Goal: Information Seeking & Learning: Learn about a topic

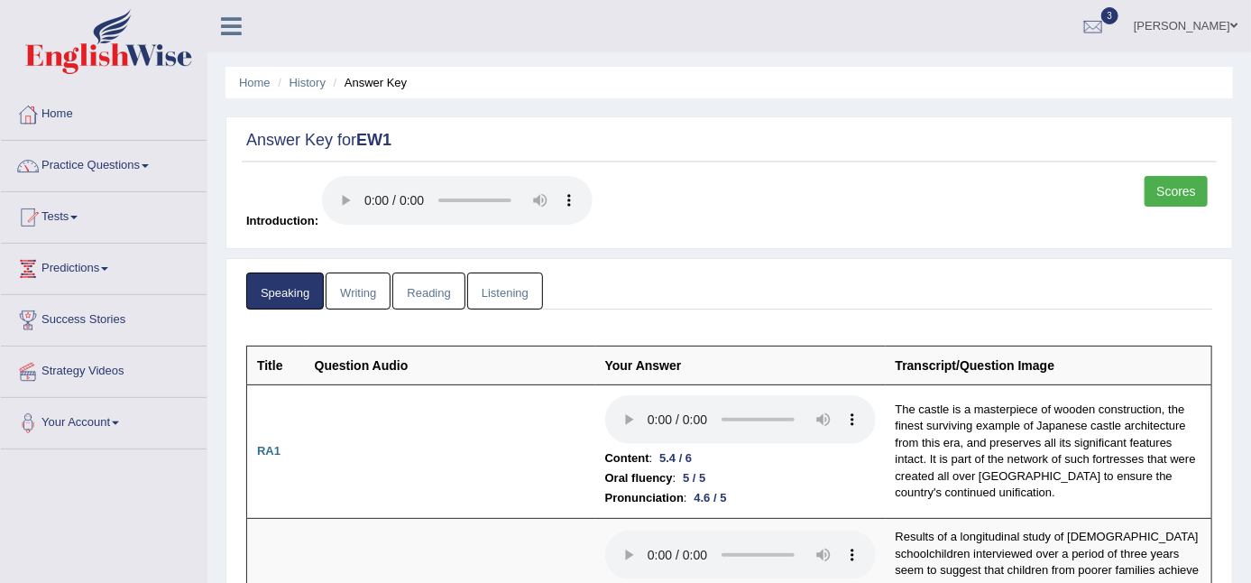
click at [1178, 26] on link "Mary Ugwunali" at bounding box center [1186, 23] width 131 height 47
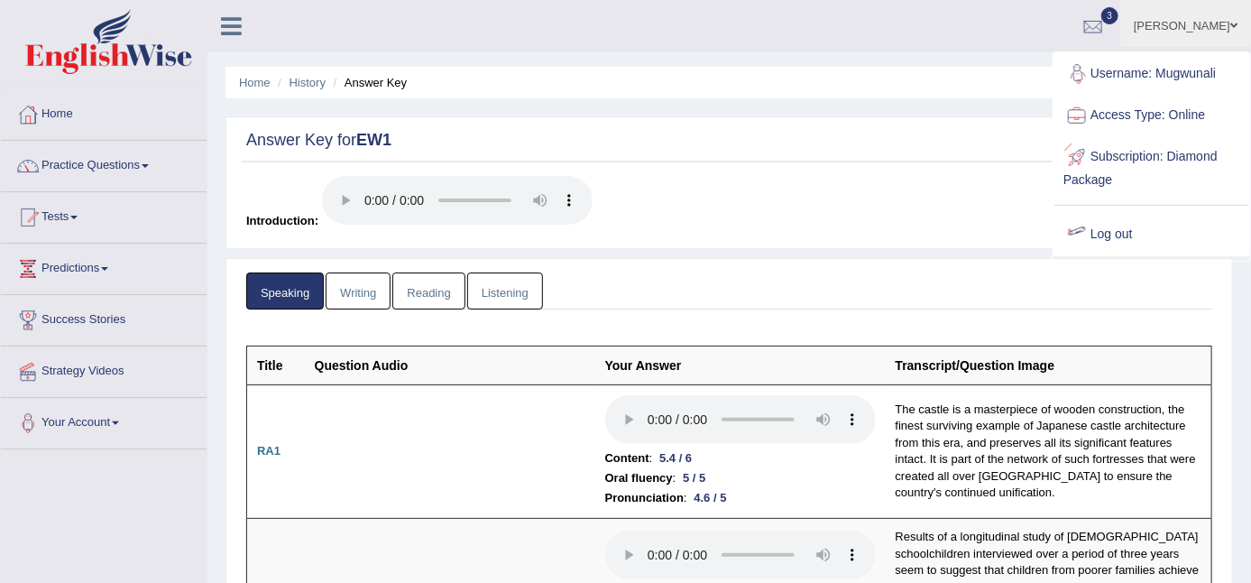
click at [1122, 229] on link "Log out" at bounding box center [1152, 235] width 195 height 42
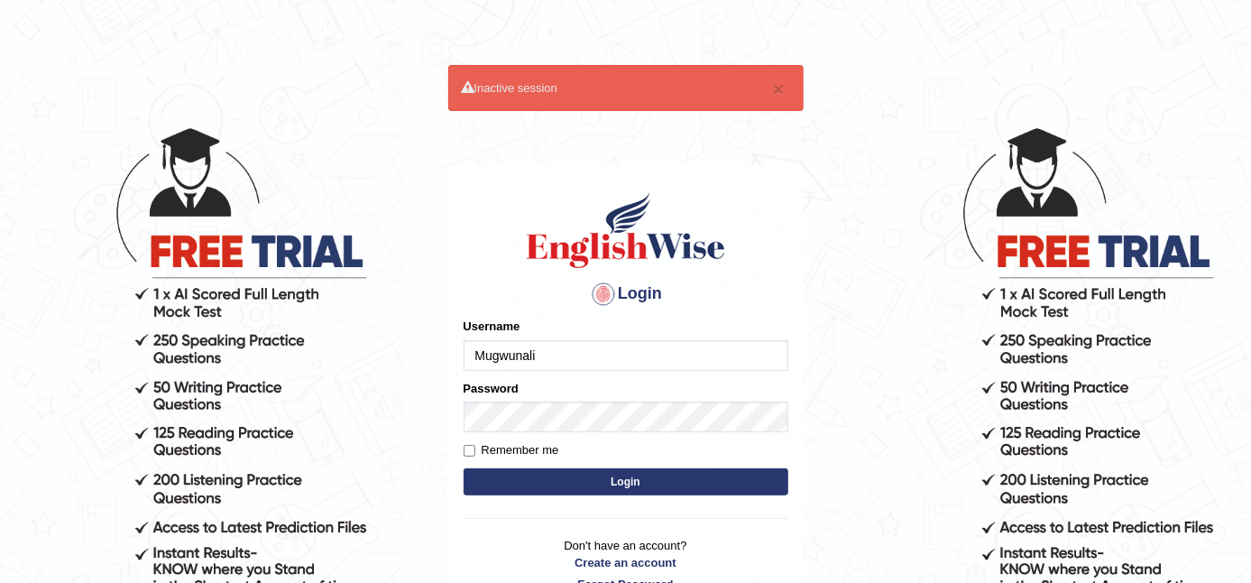
click at [567, 357] on input "Mugwunali" at bounding box center [626, 355] width 325 height 31
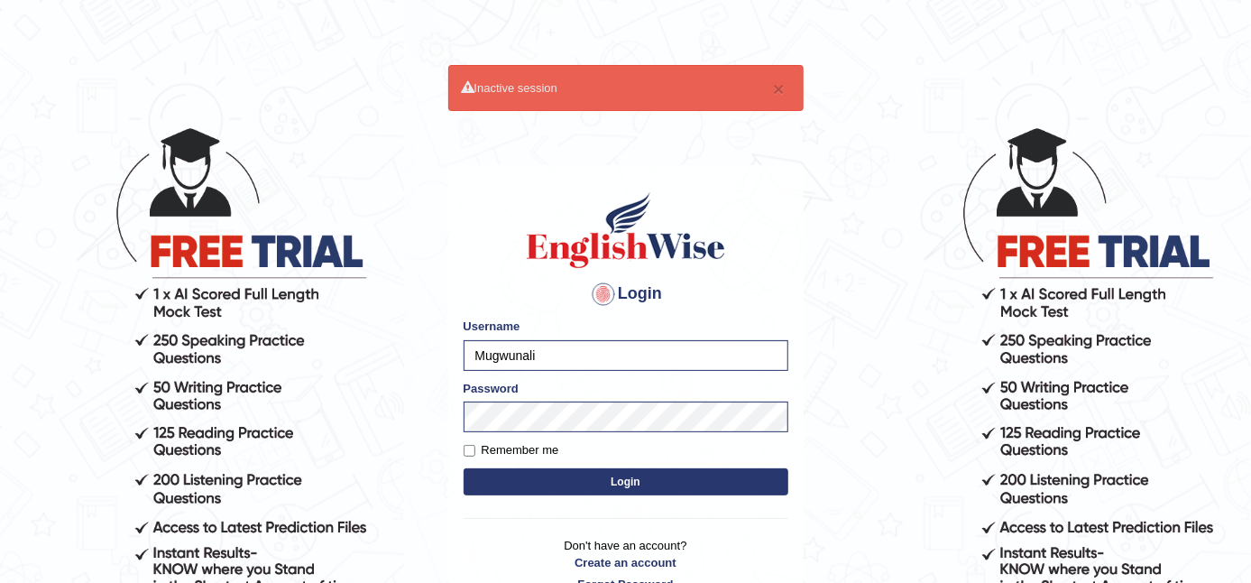
type input "Spmedi"
click at [639, 477] on button "Login" at bounding box center [626, 481] width 325 height 27
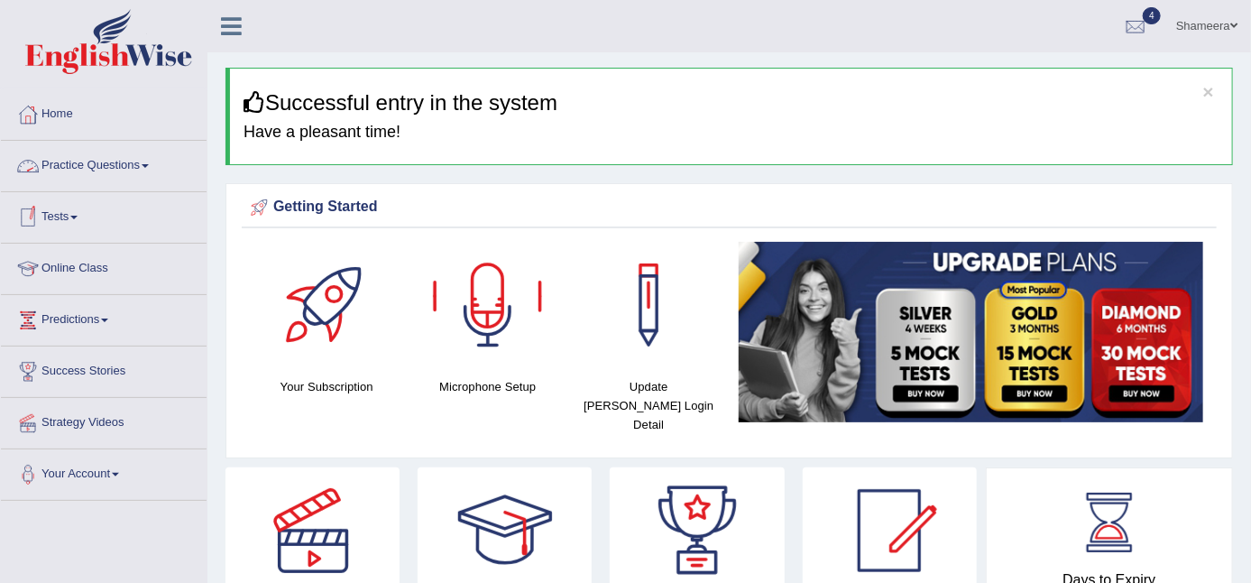
click at [67, 207] on link "Tests" at bounding box center [104, 214] width 206 height 45
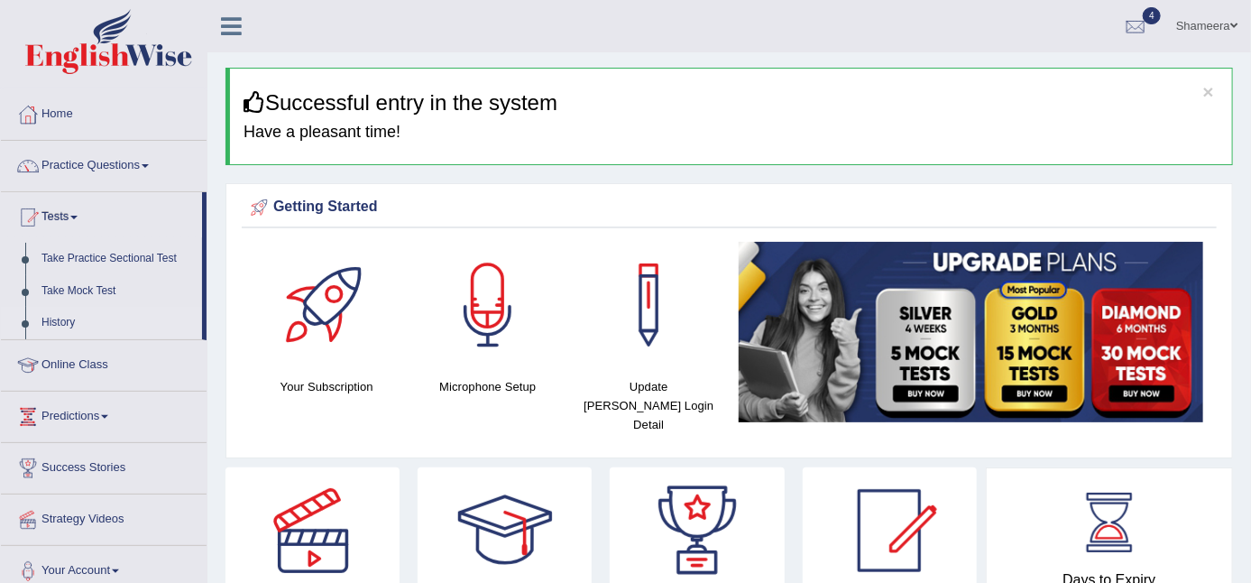
click at [63, 317] on link "History" at bounding box center [117, 323] width 169 height 32
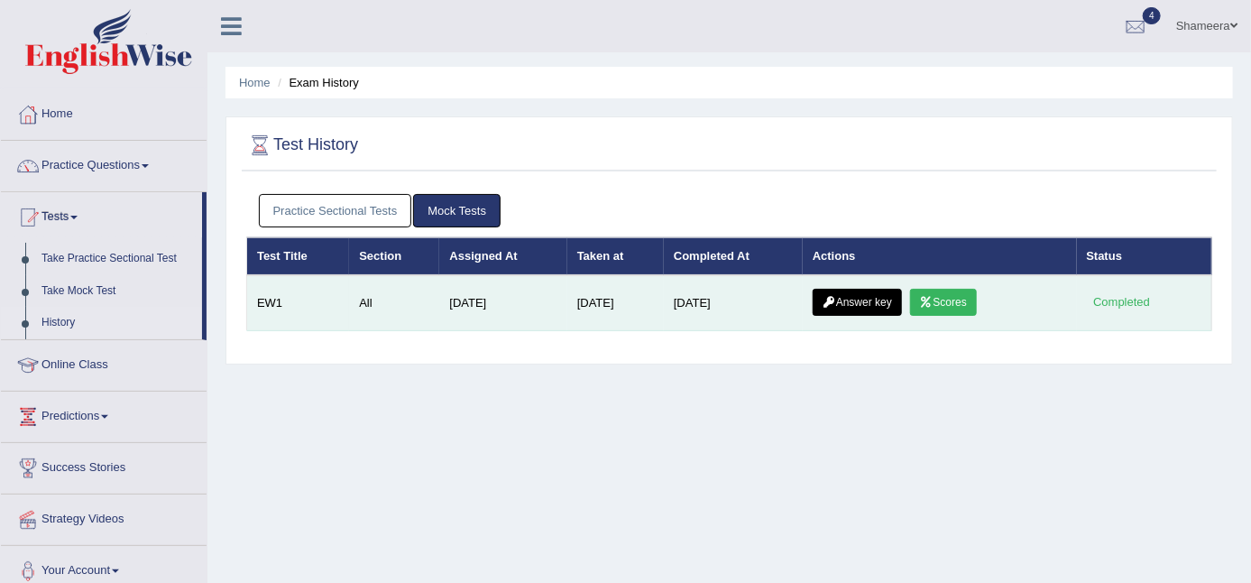
click at [932, 300] on icon at bounding box center [927, 302] width 14 height 11
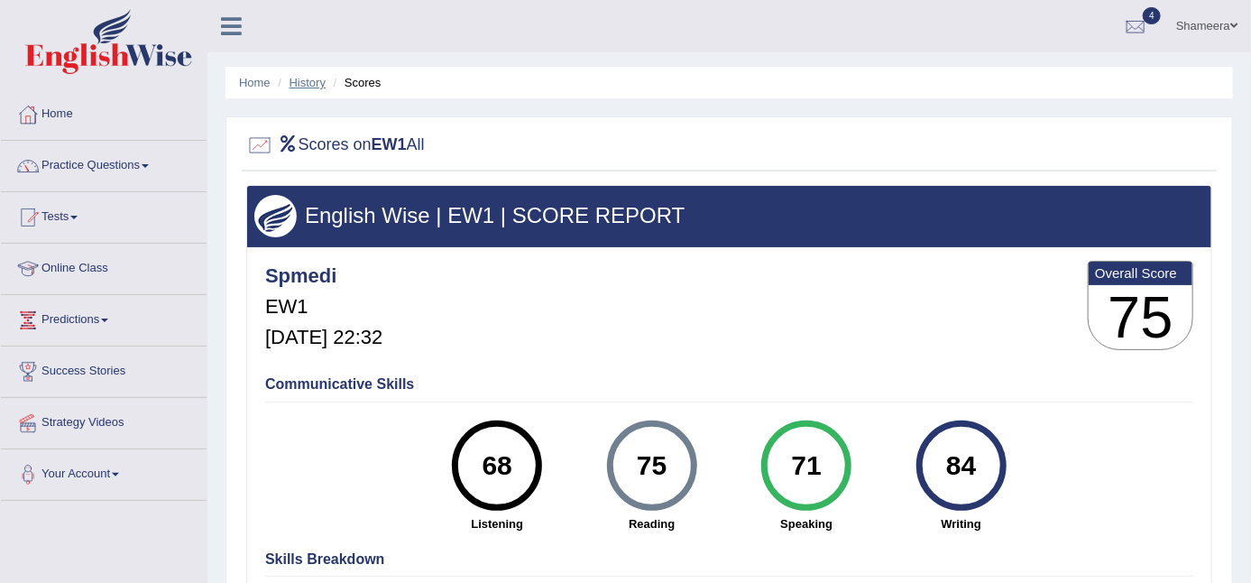
click at [301, 83] on link "History" at bounding box center [308, 83] width 36 height 14
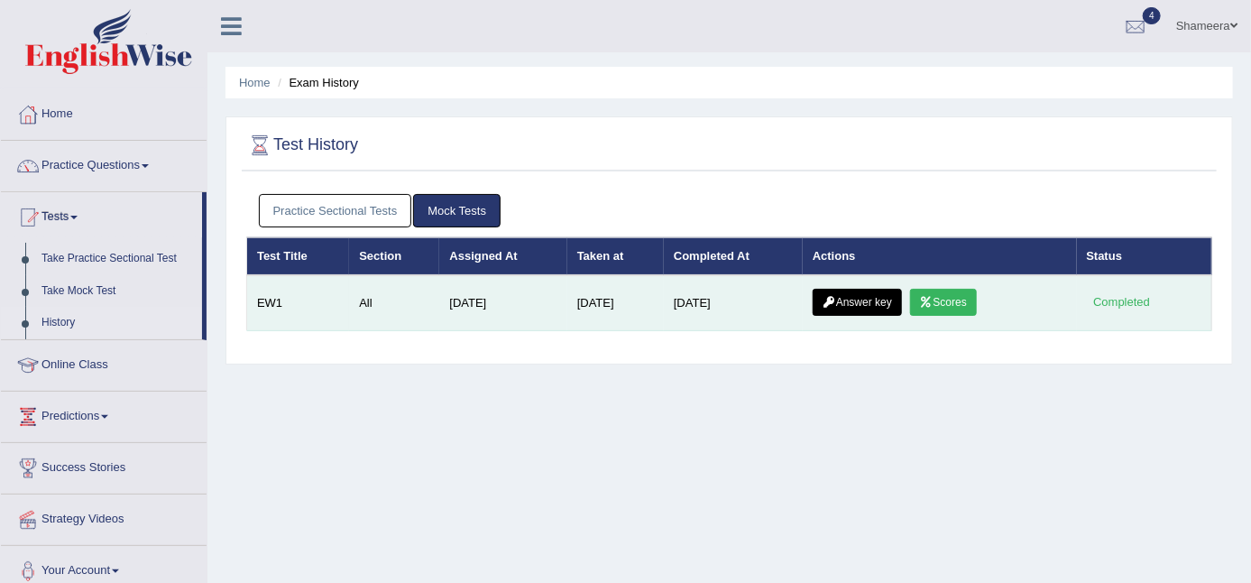
click at [873, 291] on link "Answer key" at bounding box center [857, 302] width 89 height 27
click at [855, 298] on link "Answer key" at bounding box center [857, 302] width 89 height 27
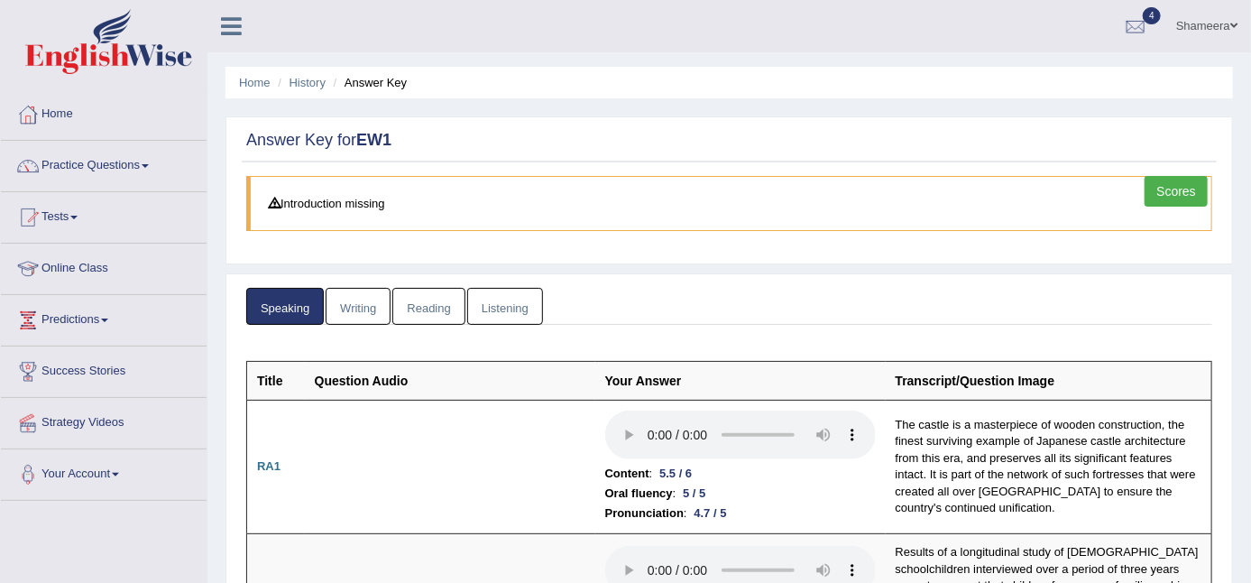
click at [374, 305] on link "Writing" at bounding box center [358, 306] width 65 height 37
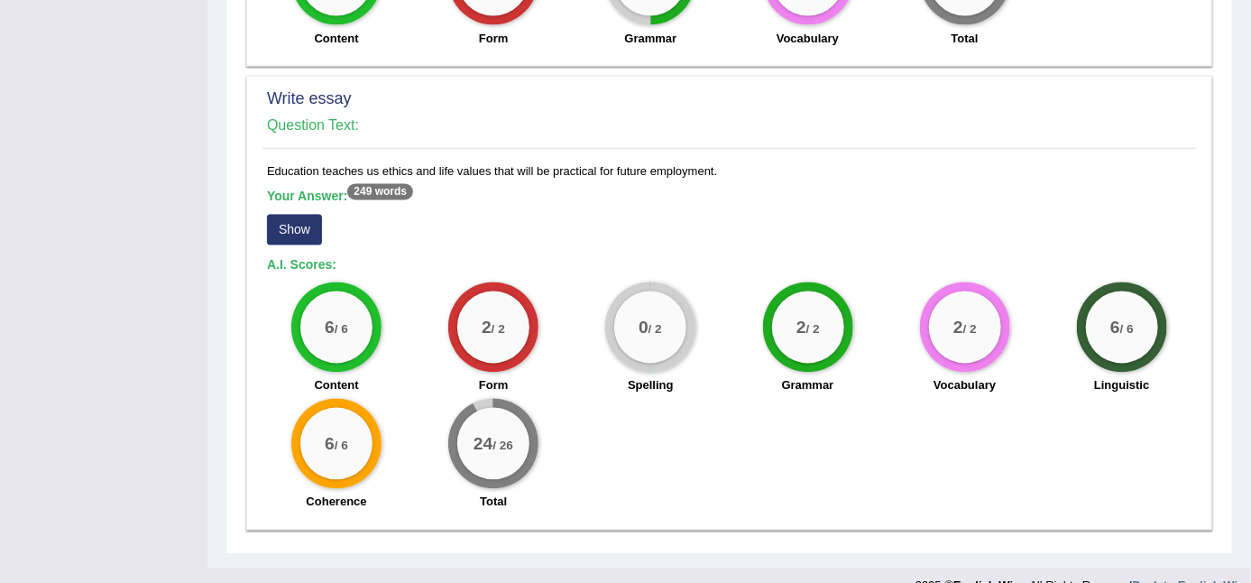
scroll to position [1498, 0]
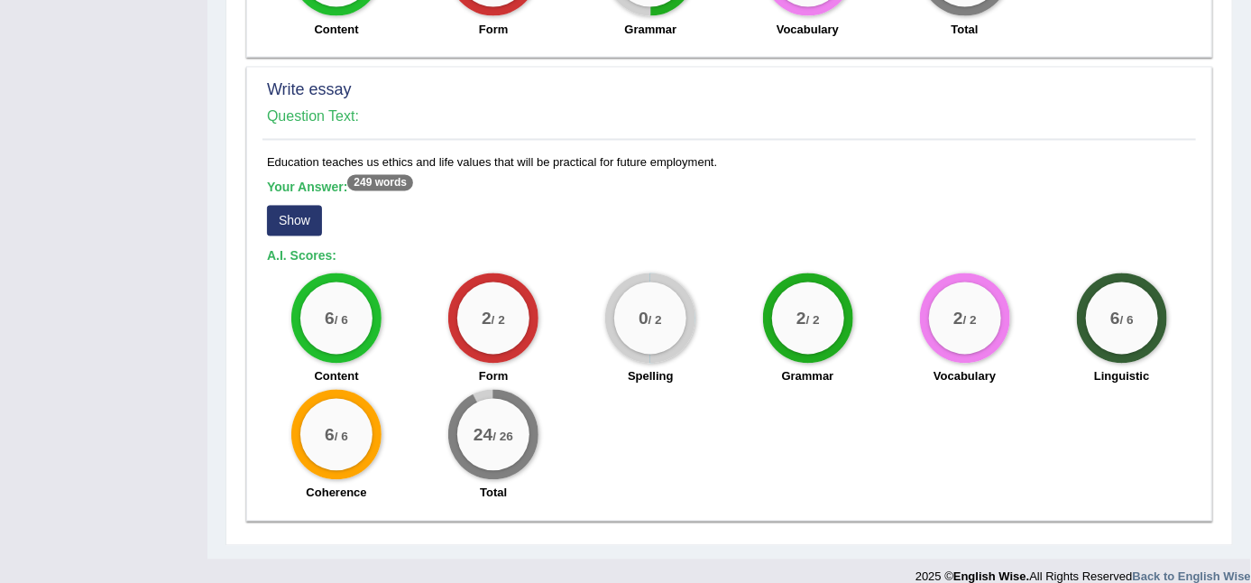
click at [289, 207] on button "Show" at bounding box center [294, 221] width 55 height 31
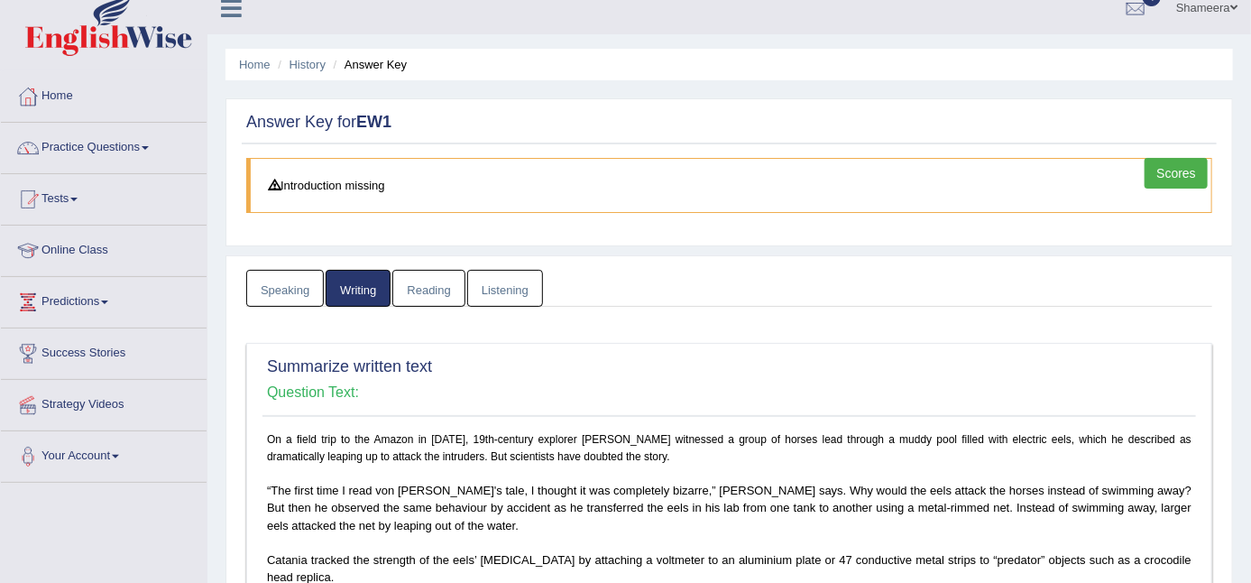
scroll to position [0, 0]
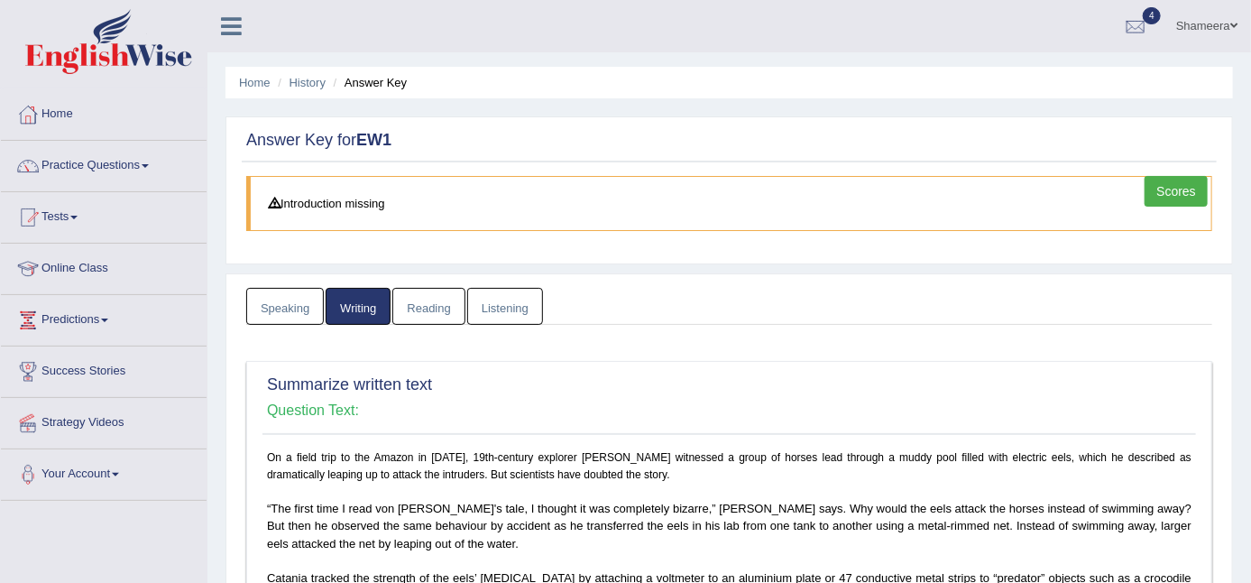
click at [449, 310] on link "Reading" at bounding box center [428, 306] width 72 height 37
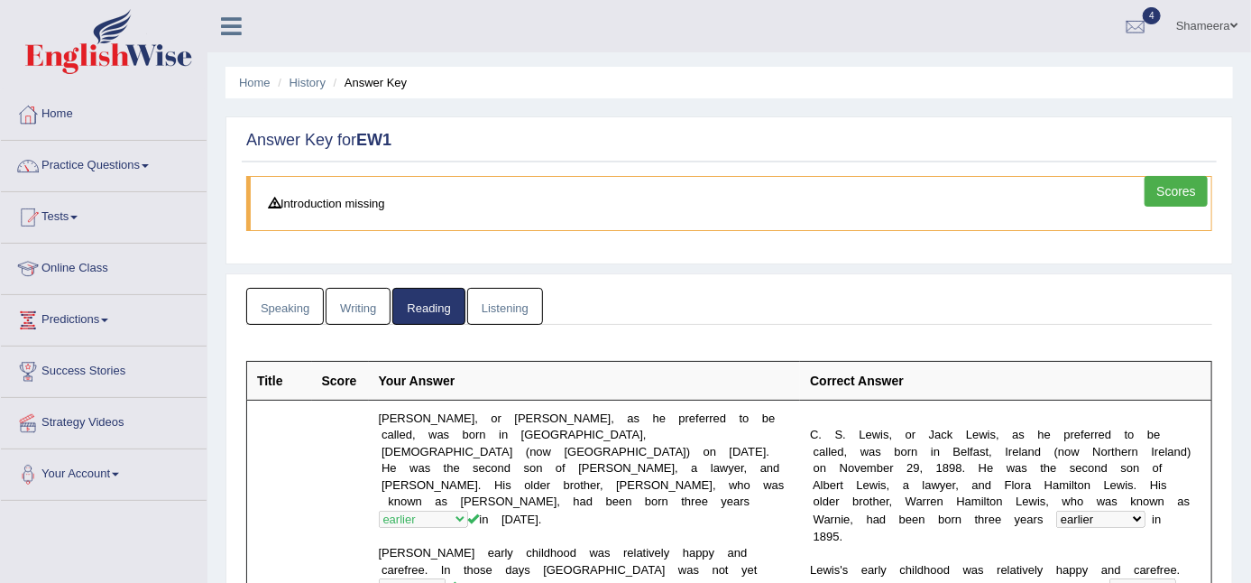
click at [512, 292] on link "Listening" at bounding box center [505, 306] width 76 height 37
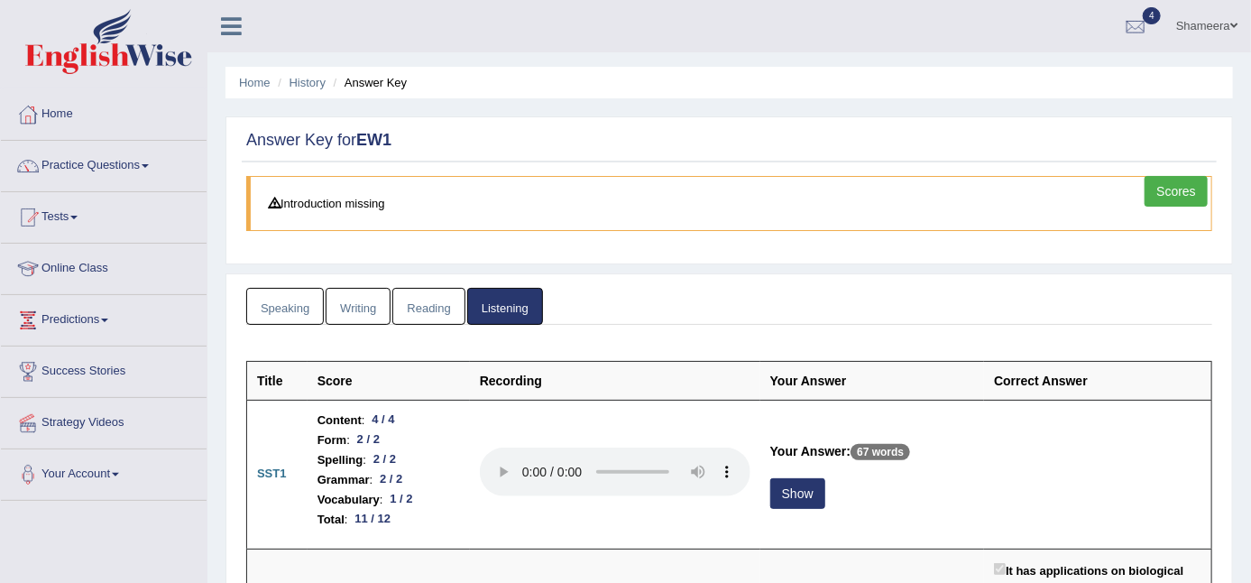
click at [1172, 178] on link "Scores" at bounding box center [1176, 191] width 63 height 31
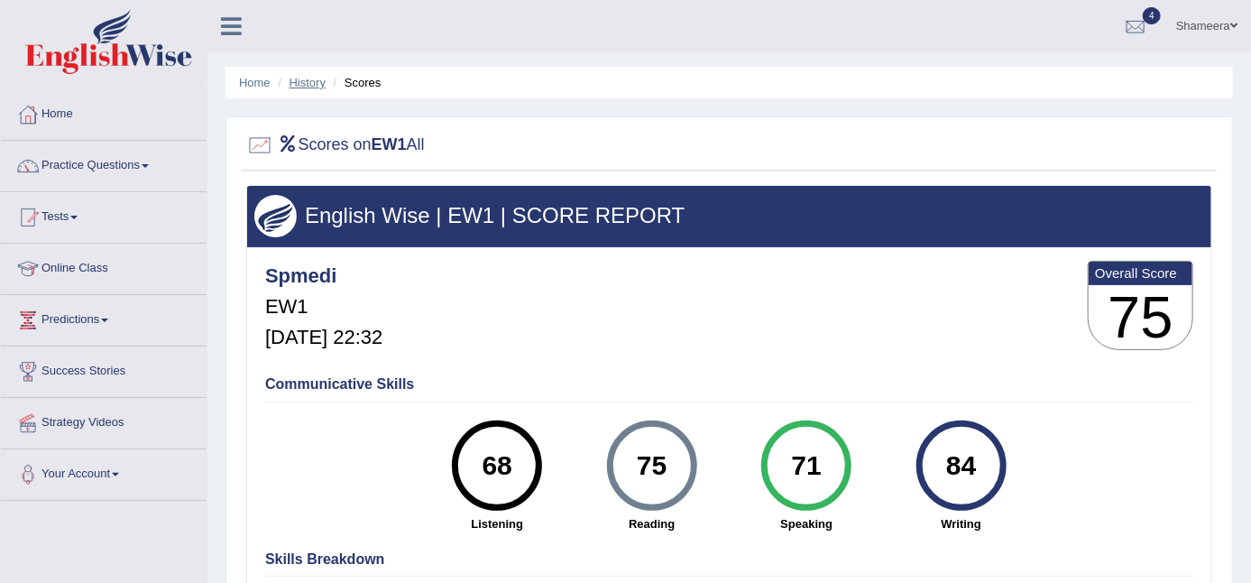
click at [303, 81] on link "History" at bounding box center [308, 83] width 36 height 14
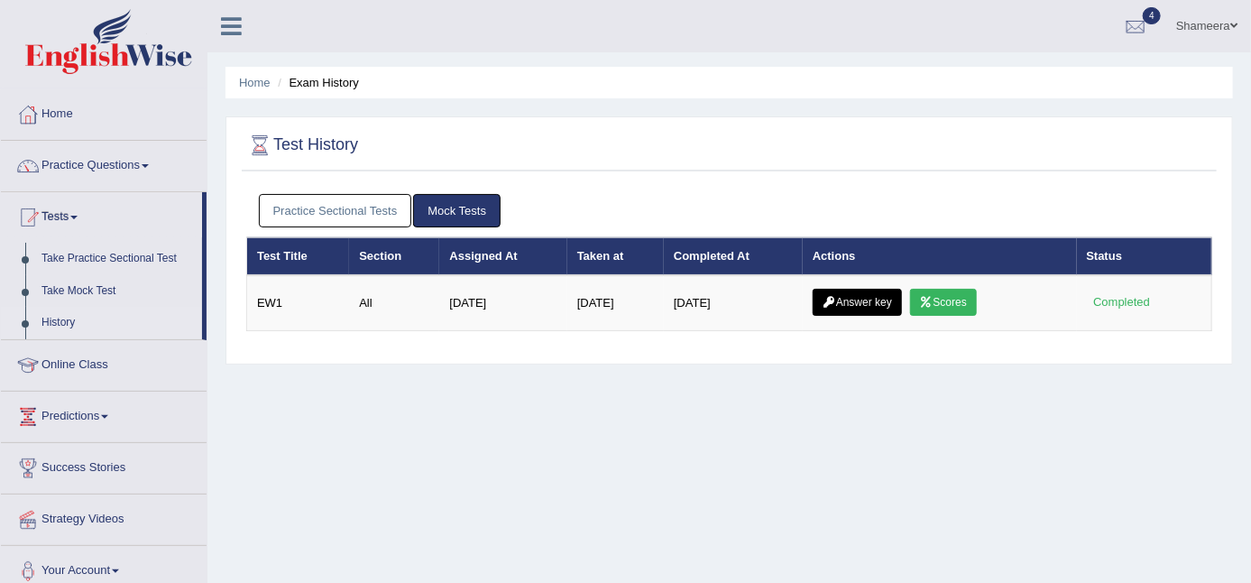
click at [832, 309] on link "Answer key" at bounding box center [857, 302] width 89 height 27
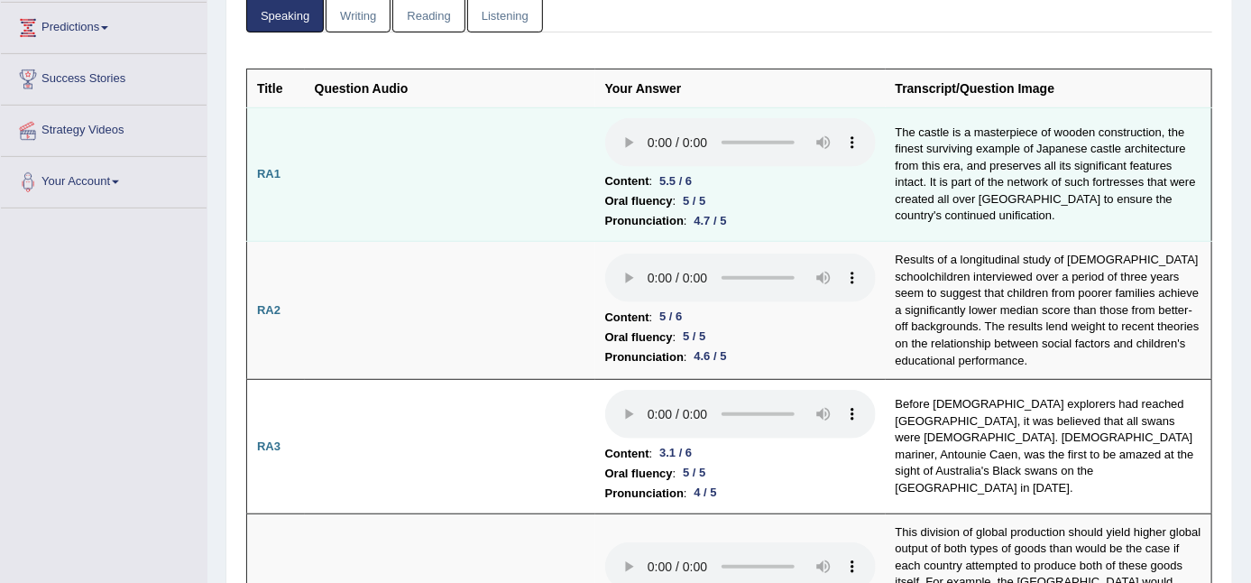
scroll to position [100, 0]
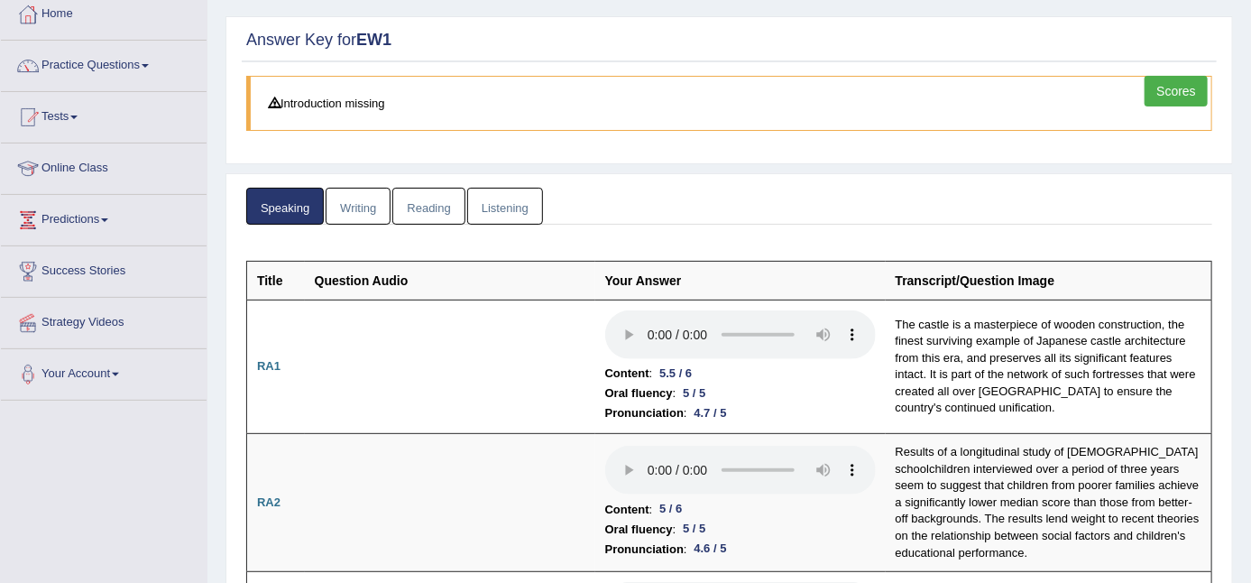
click at [438, 206] on link "Reading" at bounding box center [428, 206] width 72 height 37
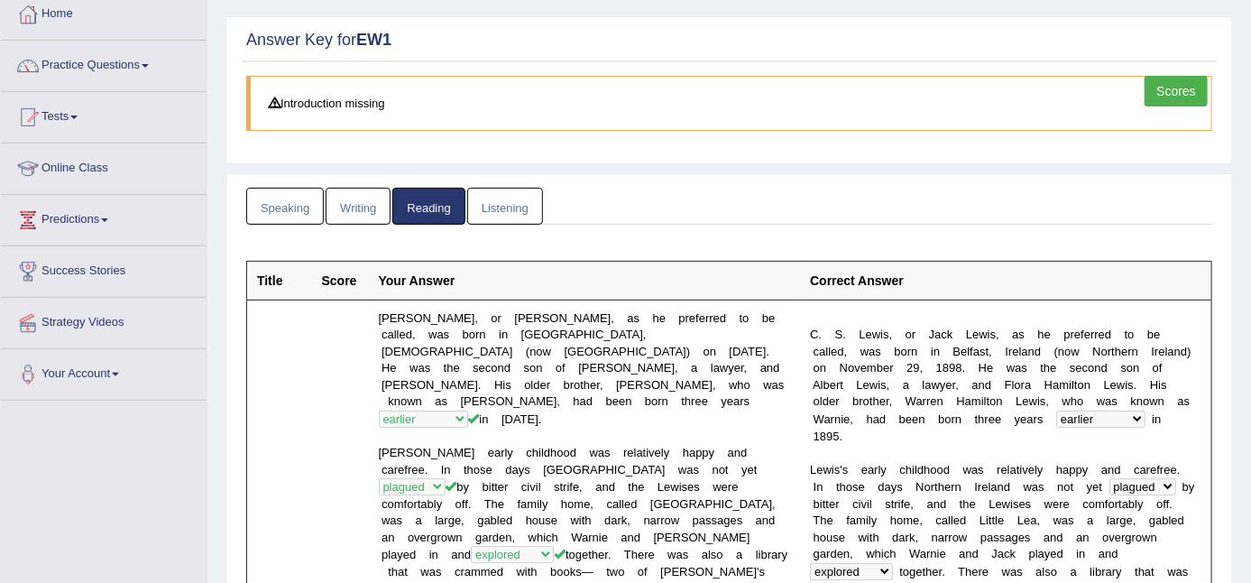
click at [510, 212] on link "Listening" at bounding box center [505, 206] width 76 height 37
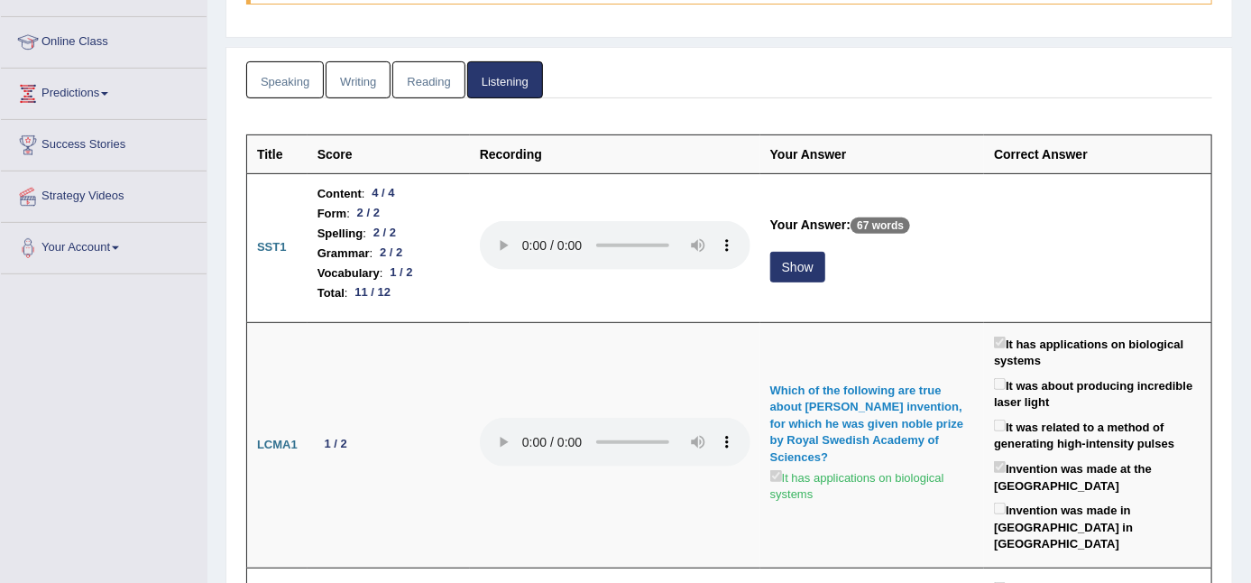
scroll to position [200, 0]
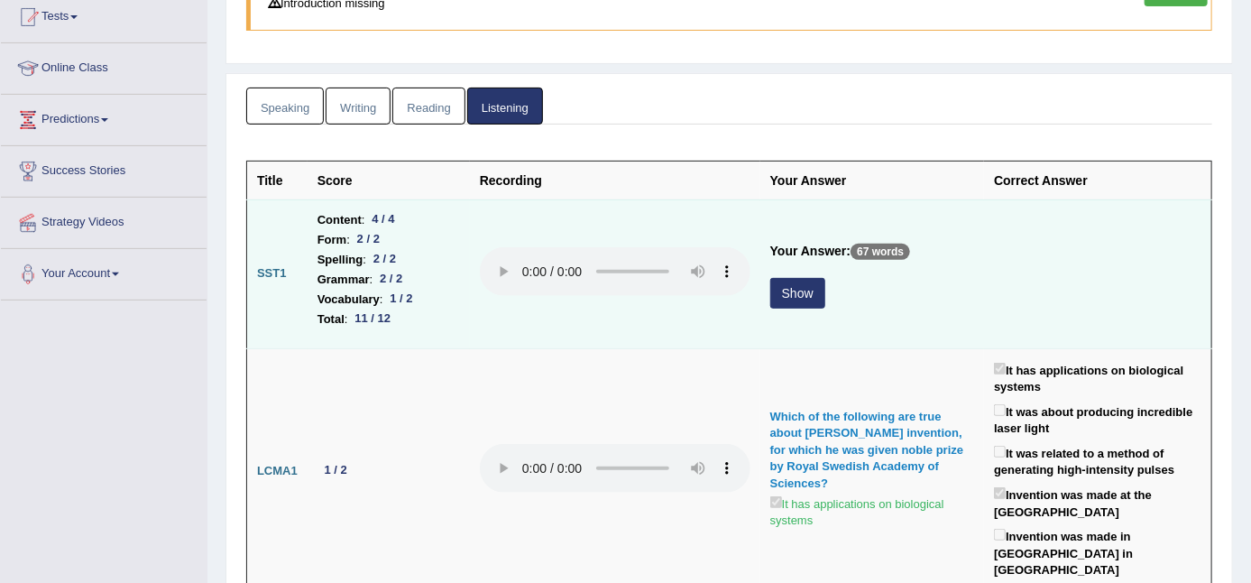
click at [794, 300] on button "Show" at bounding box center [797, 293] width 55 height 31
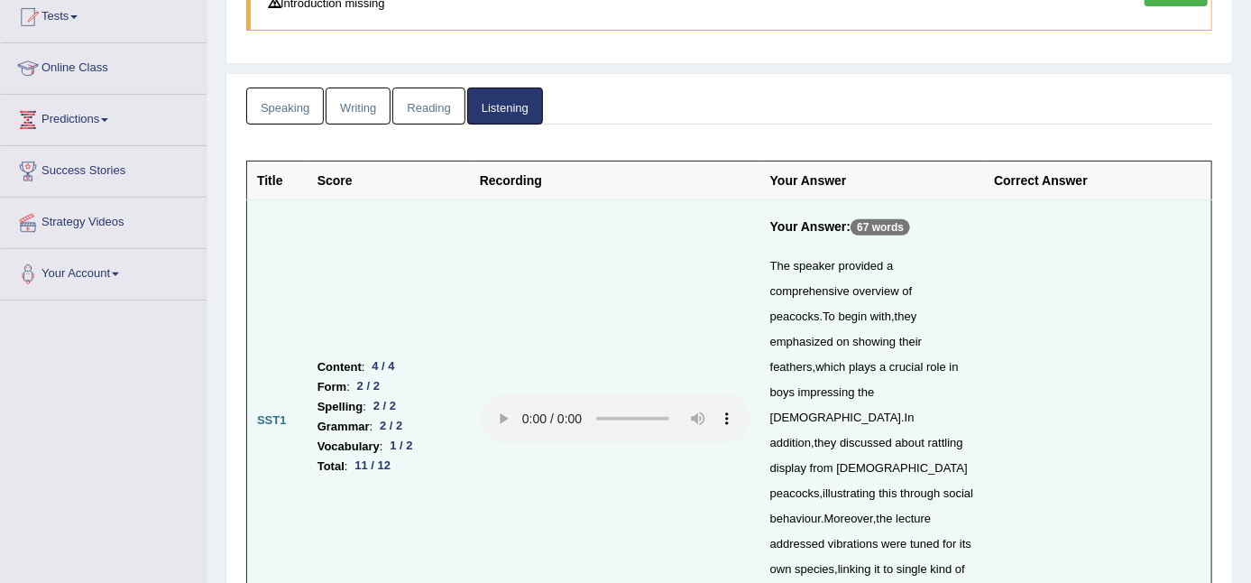
click at [420, 112] on link "Reading" at bounding box center [428, 106] width 72 height 37
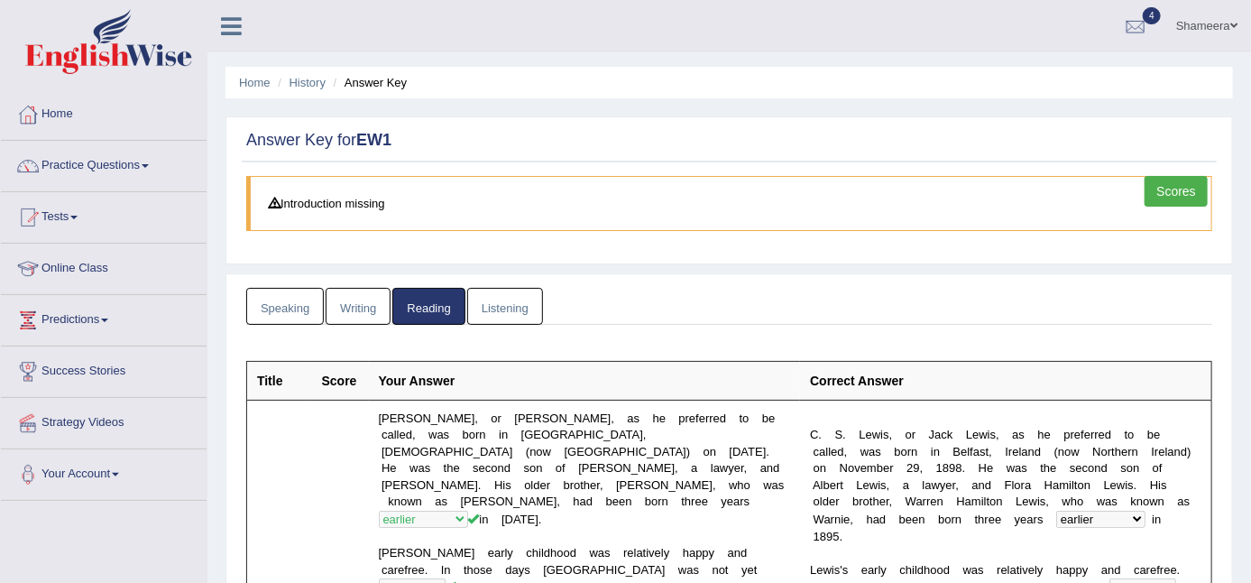
scroll to position [0, 0]
click at [339, 313] on link "Writing" at bounding box center [358, 306] width 65 height 37
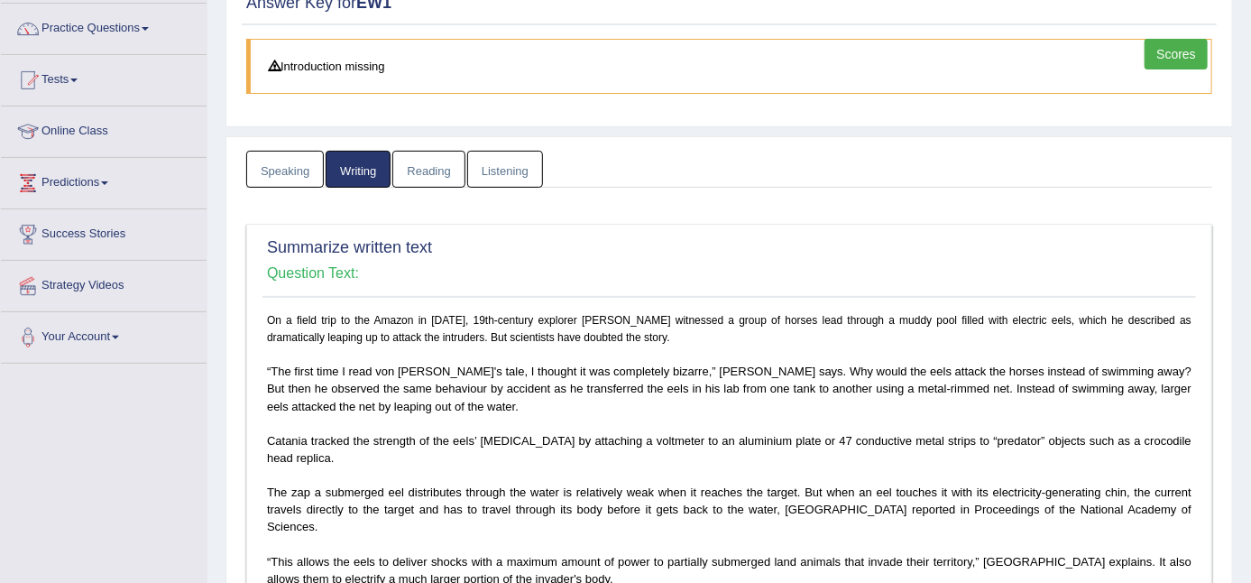
scroll to position [300, 0]
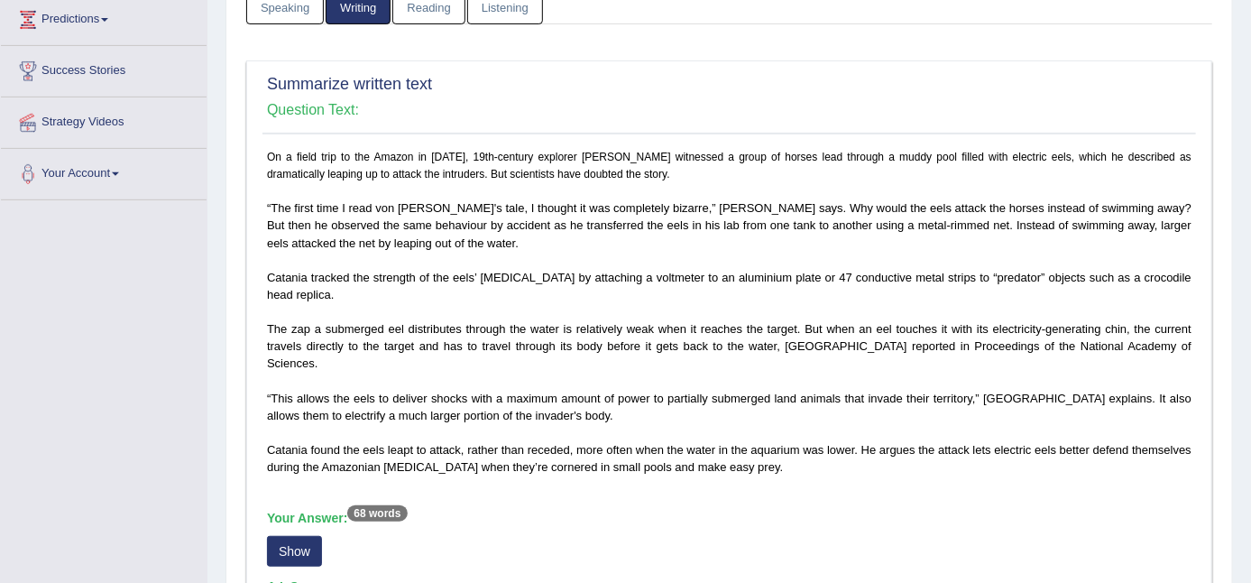
click at [291, 537] on button "Show" at bounding box center [294, 551] width 55 height 31
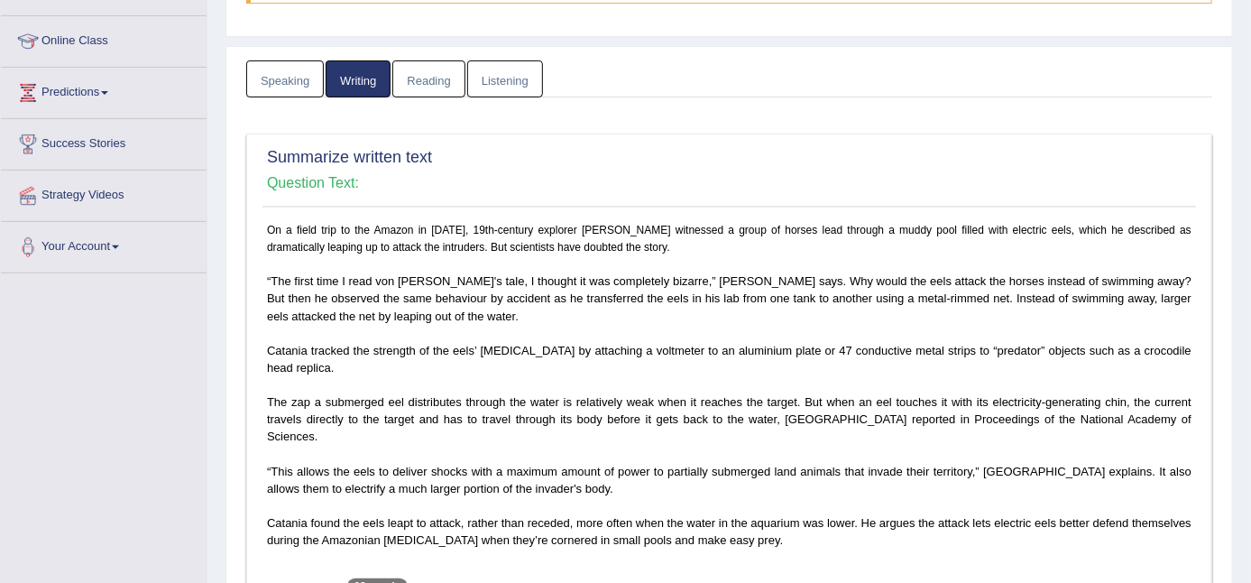
scroll to position [0, 0]
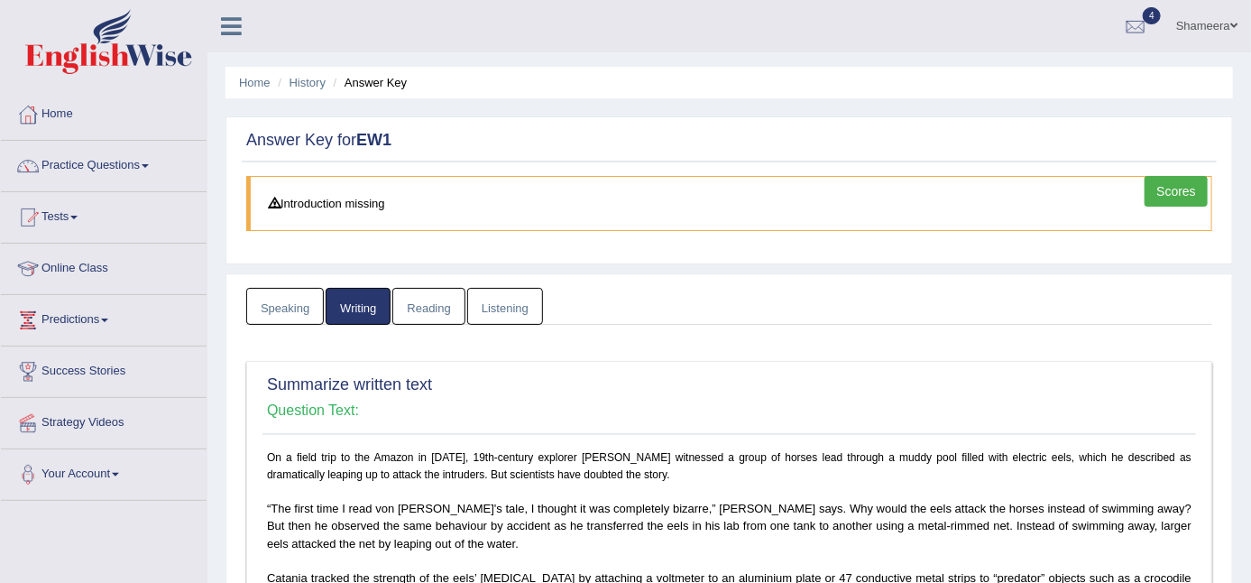
click at [298, 305] on link "Speaking" at bounding box center [285, 306] width 78 height 37
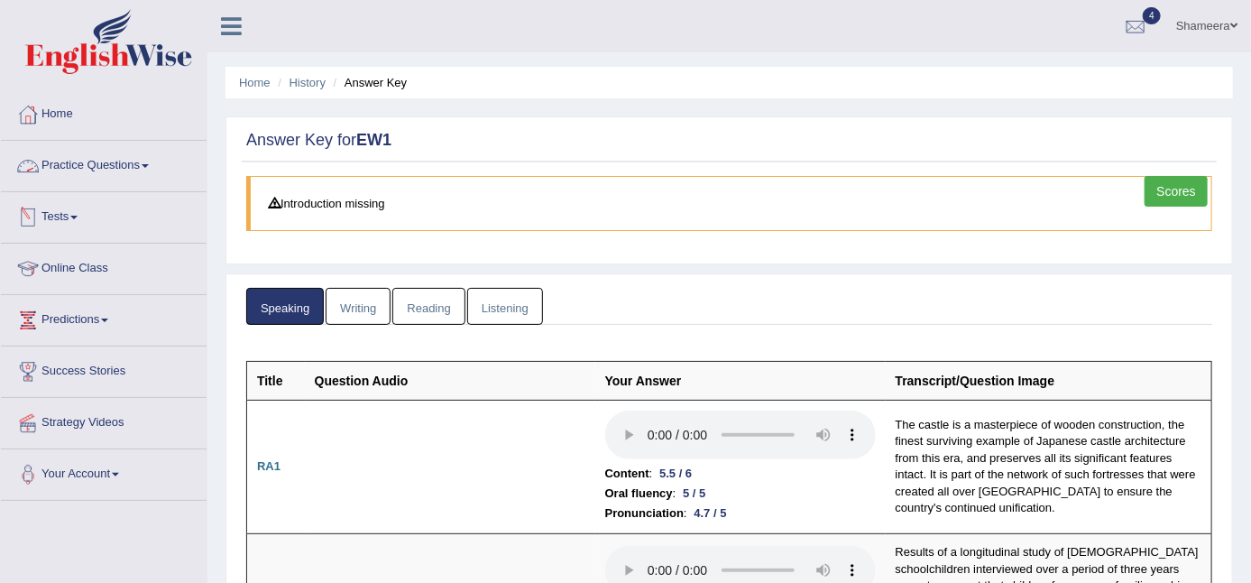
click at [69, 162] on link "Practice Questions" at bounding box center [104, 163] width 206 height 45
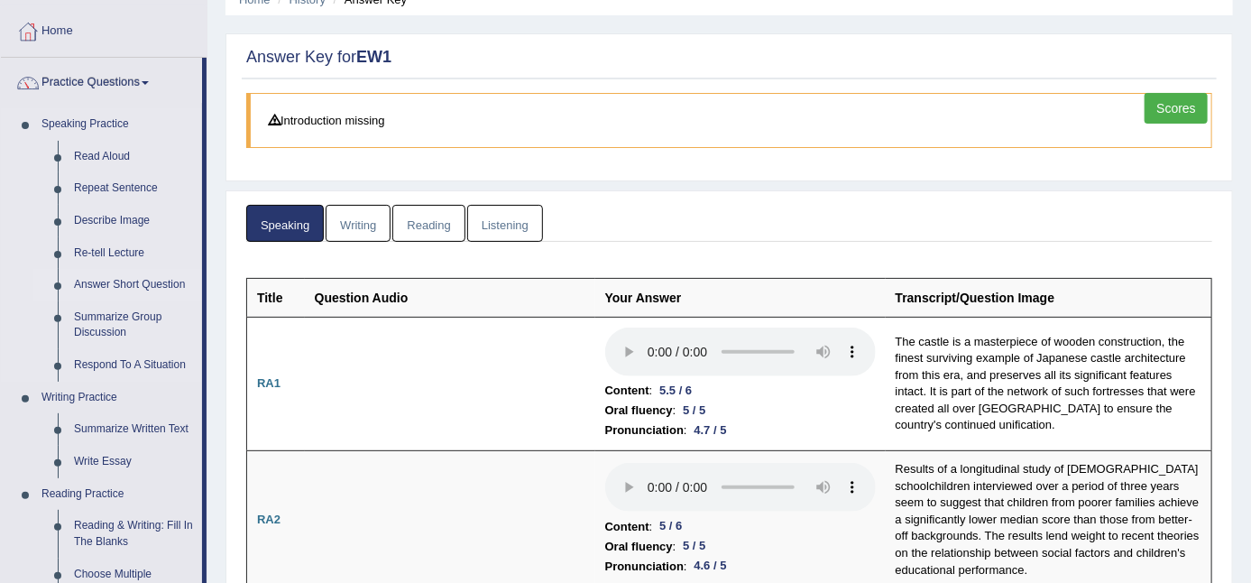
scroll to position [200, 0]
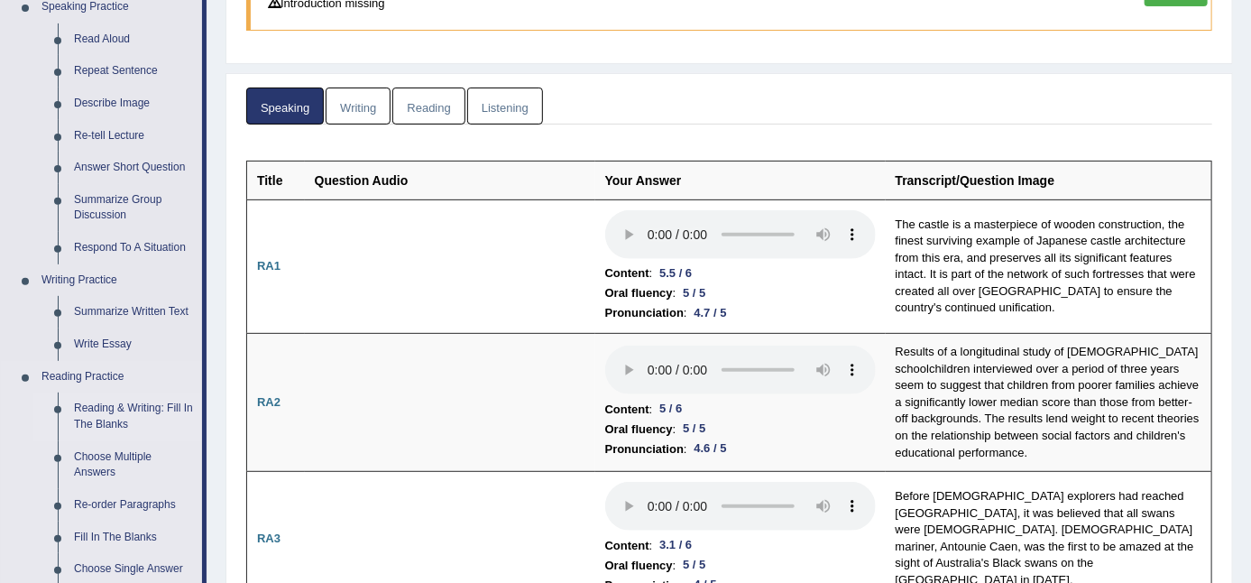
click at [115, 408] on link "Reading & Writing: Fill In The Blanks" at bounding box center [134, 416] width 136 height 48
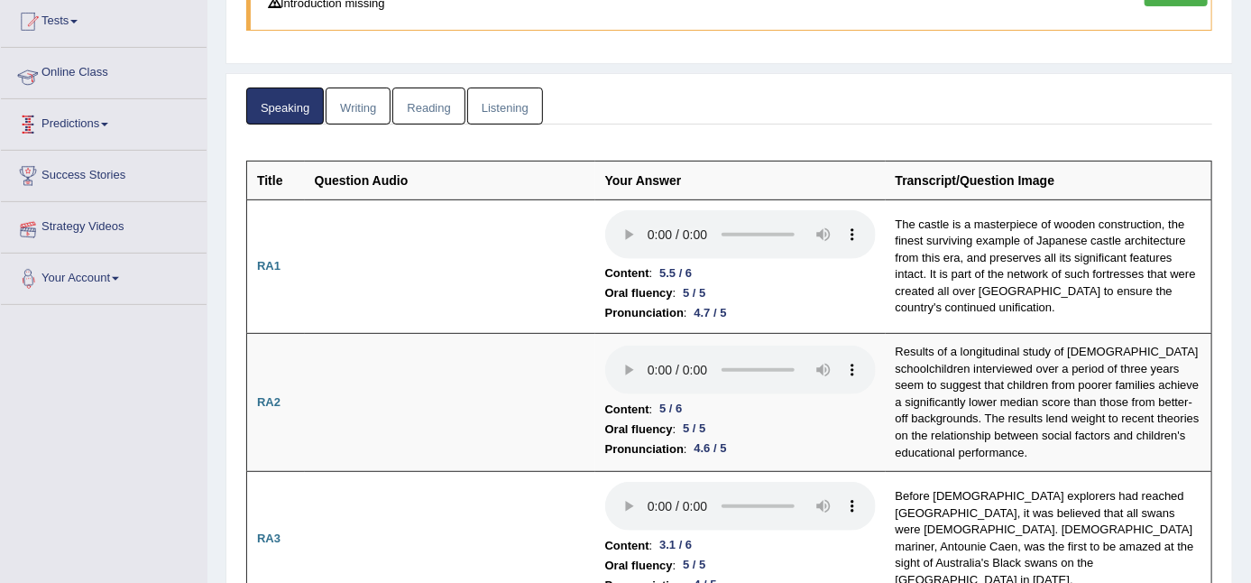
scroll to position [281, 0]
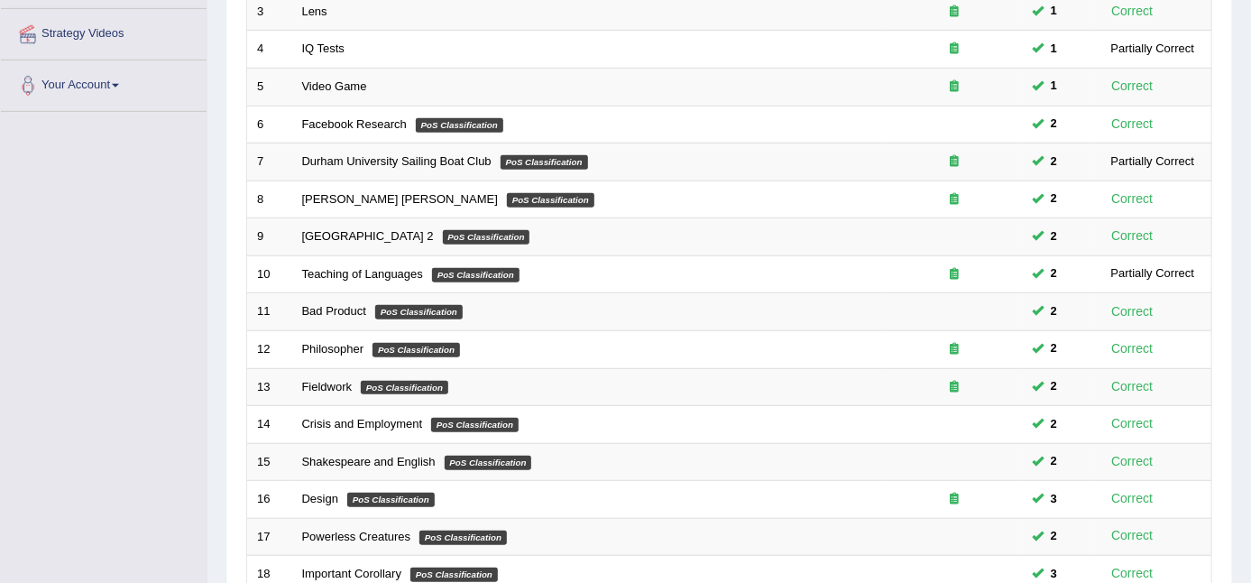
scroll to position [501, 0]
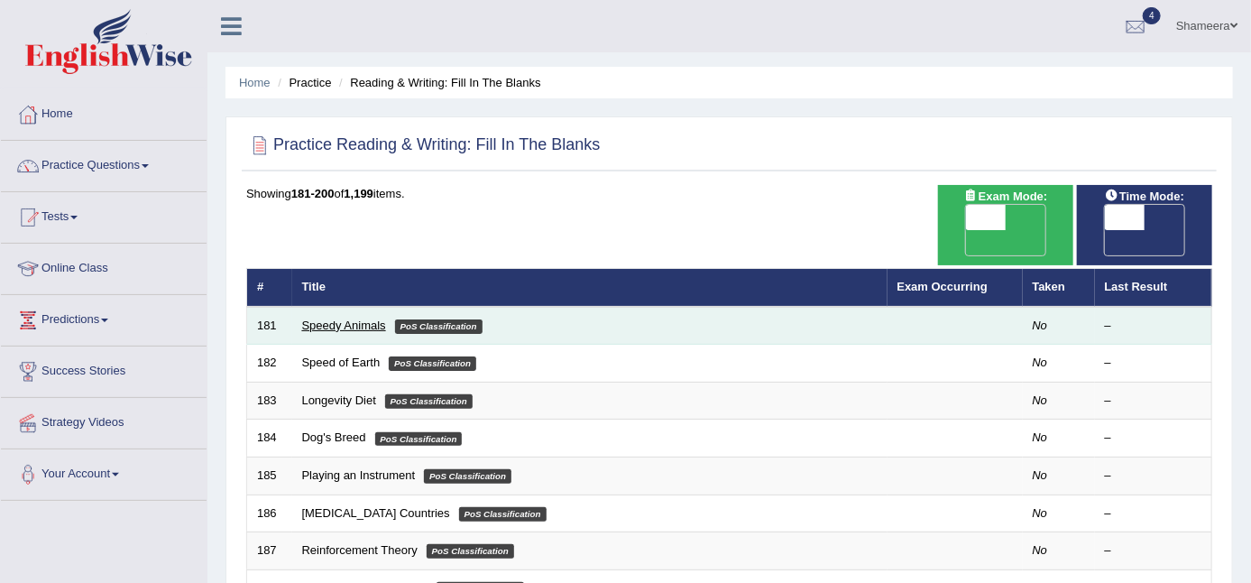
click at [349, 318] on link "Speedy Animals" at bounding box center [344, 325] width 84 height 14
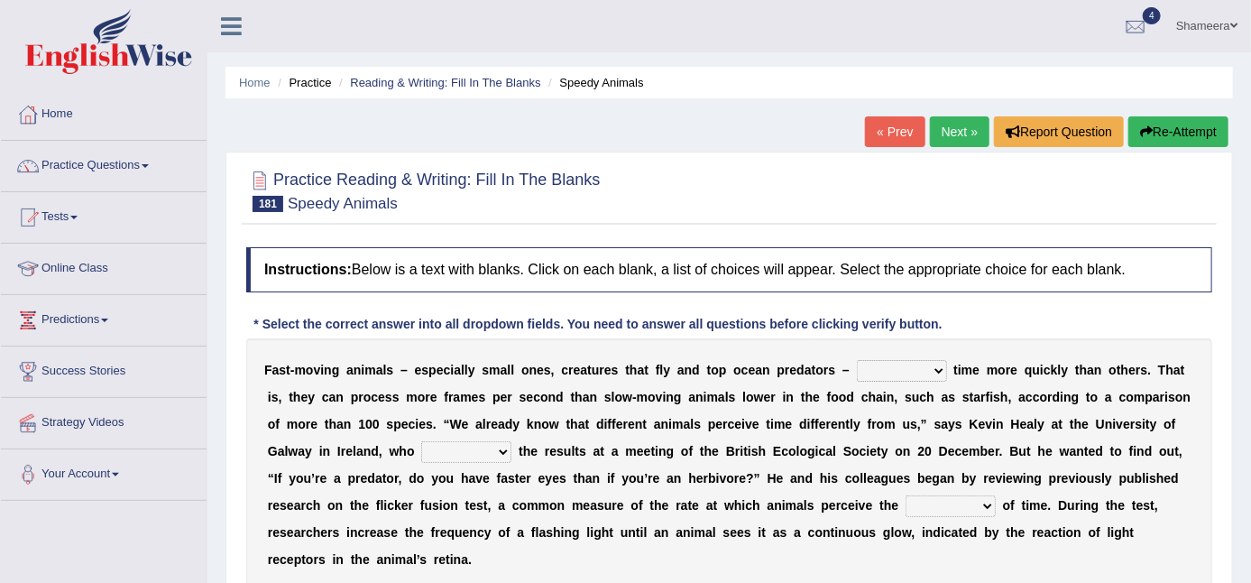
click at [927, 370] on select "deceive perceive conceive receive" at bounding box center [902, 371] width 90 height 22
click at [762, 189] on div at bounding box center [729, 189] width 966 height 55
click at [70, 161] on link "Practice Questions" at bounding box center [104, 163] width 206 height 45
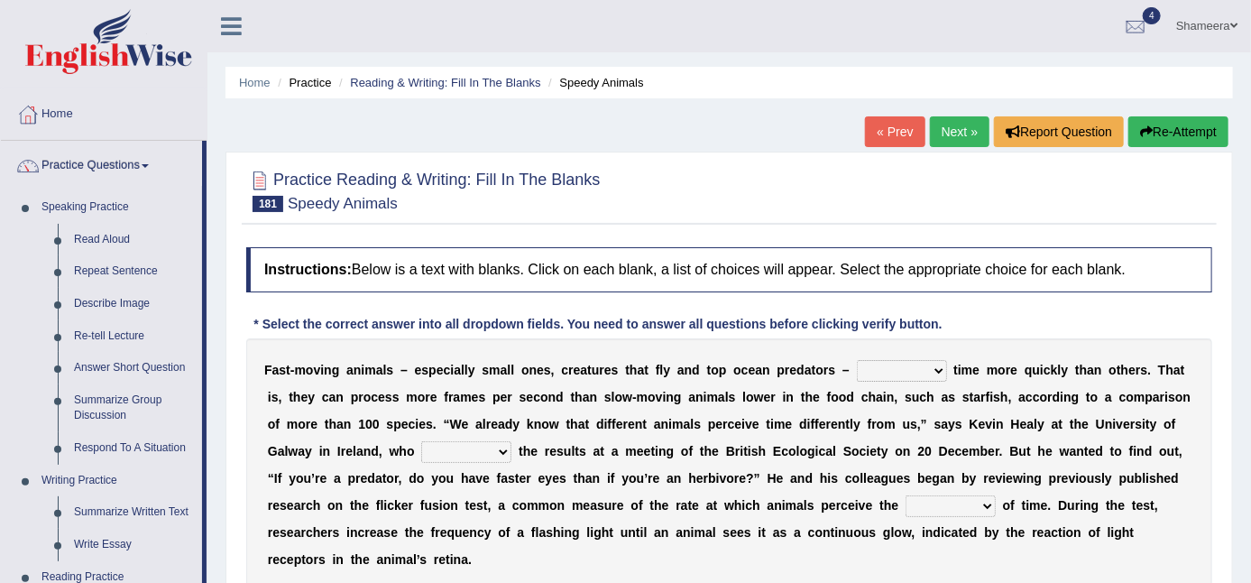
click at [1209, 22] on link "Shameera" at bounding box center [1207, 23] width 88 height 47
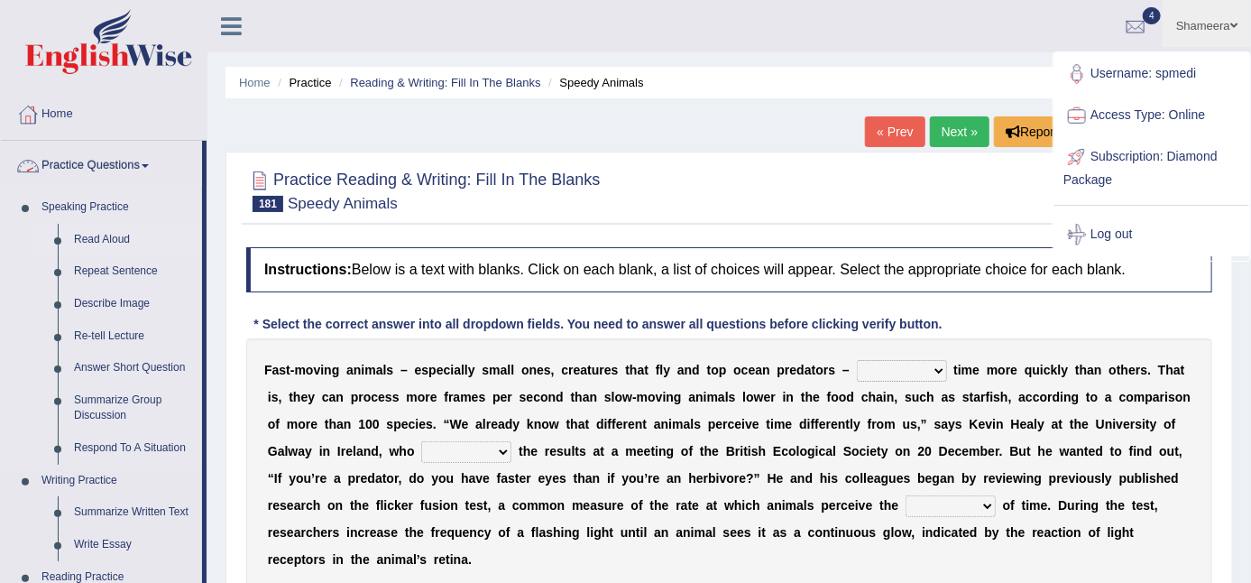
click at [96, 237] on link "Read Aloud" at bounding box center [134, 240] width 136 height 32
